Goal: Navigation & Orientation: Find specific page/section

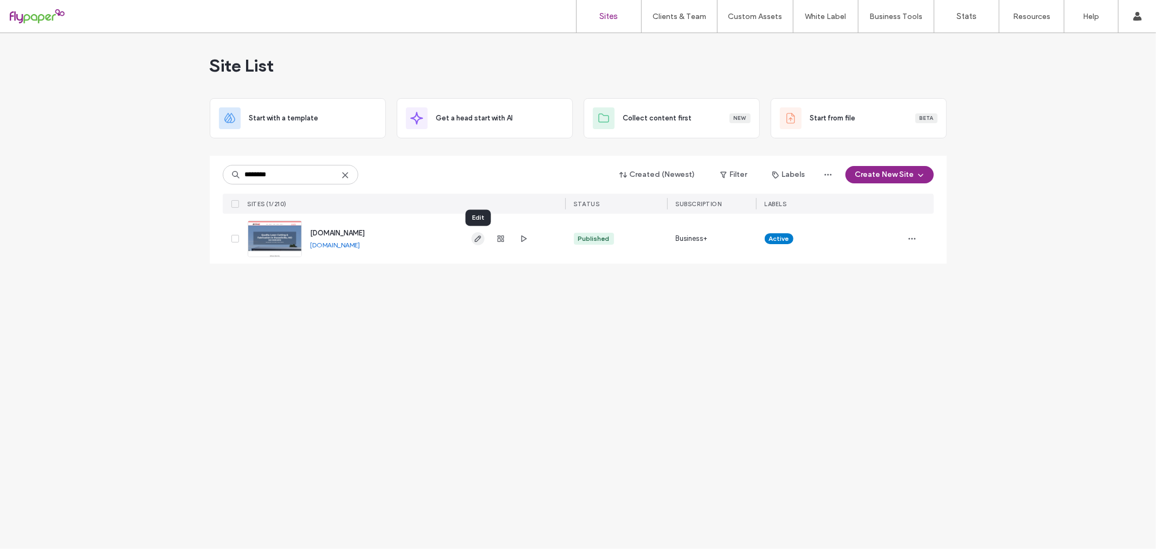
type input "********"
click at [480, 241] on icon "button" at bounding box center [478, 238] width 9 height 9
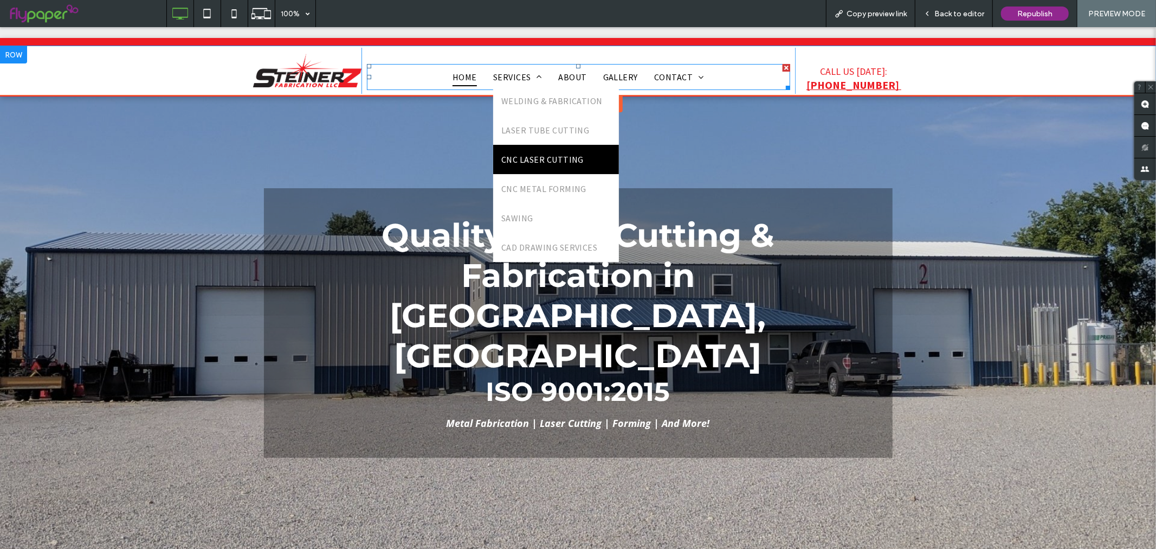
click at [549, 152] on span "CNC LASER CUTTING" at bounding box center [543, 158] width 82 height 13
